Goal: Task Accomplishment & Management: Complete application form

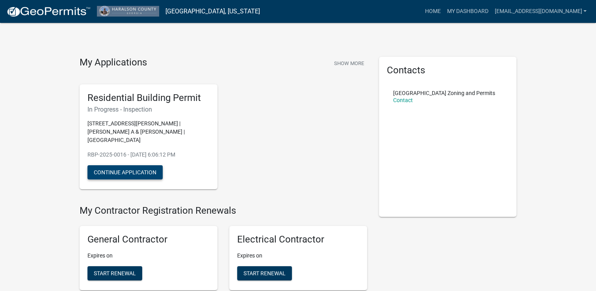
click at [139, 165] on button "Continue Application" at bounding box center [124, 172] width 75 height 14
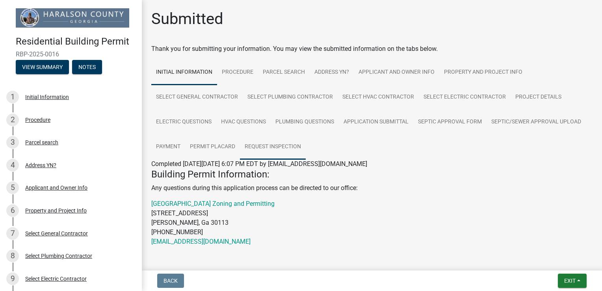
click at [276, 145] on link "Request Inspection" at bounding box center [273, 146] width 66 height 25
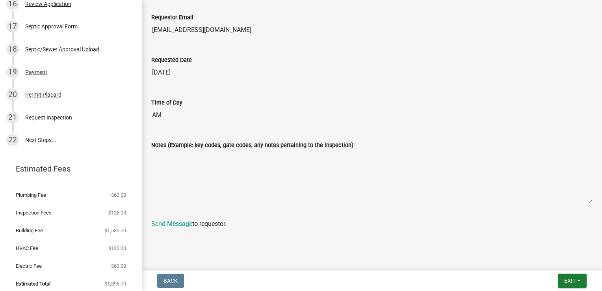
scroll to position [437, 0]
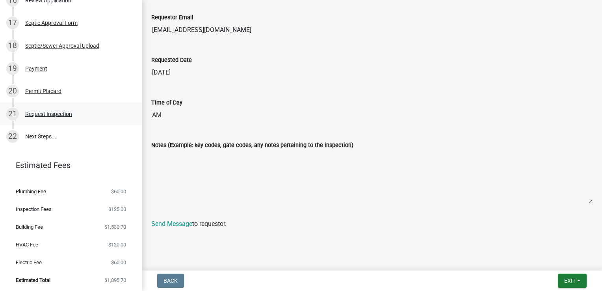
click at [39, 111] on div "Request Inspection" at bounding box center [48, 114] width 47 height 6
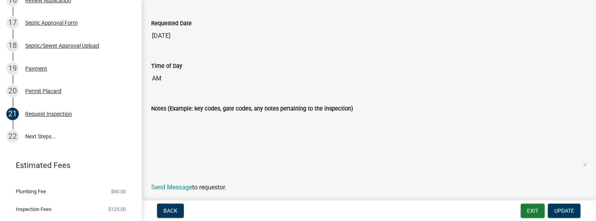
scroll to position [600, 0]
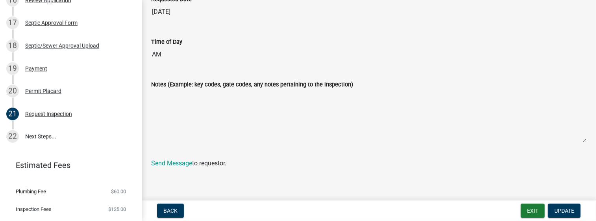
click at [581, 138] on div "Notes (Example: key codes, gate codes, any notes pertaining to the inspection)" at bounding box center [368, 109] width 447 height 80
drag, startPoint x: 579, startPoint y: 139, endPoint x: 575, endPoint y: 133, distance: 7.1
click at [576, 137] on textarea "Notes (Example: key codes, gate codes, any notes pertaining to the inspection)" at bounding box center [369, 116] width 436 height 54
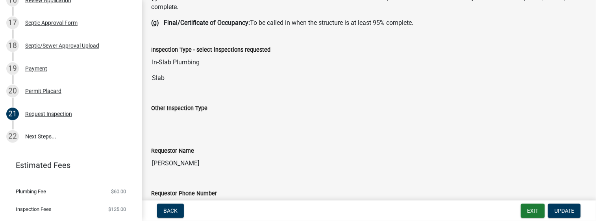
scroll to position [236, 0]
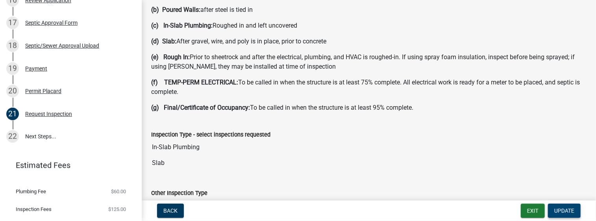
click at [571, 213] on button "Update" at bounding box center [564, 210] width 33 height 14
click at [564, 206] on button "Update" at bounding box center [564, 210] width 33 height 14
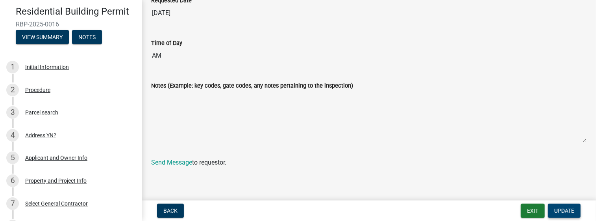
scroll to position [0, 0]
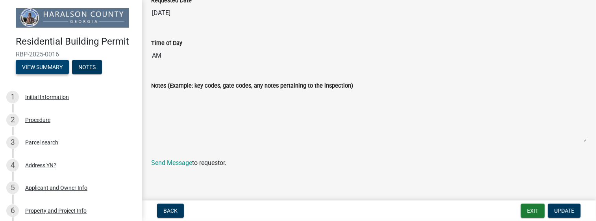
click at [46, 67] on button "View Summary" at bounding box center [42, 67] width 53 height 14
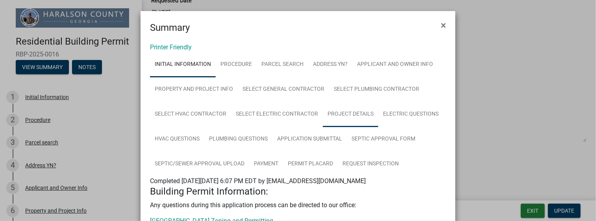
scroll to position [108, 0]
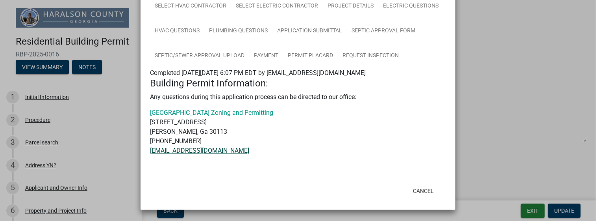
click at [205, 149] on link "[EMAIL_ADDRESS][DOMAIN_NAME]" at bounding box center [199, 149] width 99 height 7
click at [423, 115] on p "[GEOGRAPHIC_DATA] Zoning and Permitting [STREET_ADDRESS][PERSON_NAME] 770-646-2…" at bounding box center [298, 131] width 296 height 47
click at [242, 148] on link "[EMAIL_ADDRESS][DOMAIN_NAME]" at bounding box center [199, 149] width 99 height 7
drag, startPoint x: 436, startPoint y: 102, endPoint x: 205, endPoint y: 166, distance: 239.0
click at [436, 102] on div "Building Permit Information: Any questions during this application process can …" at bounding box center [298, 117] width 296 height 78
